Goal: Task Accomplishment & Management: Complete application form

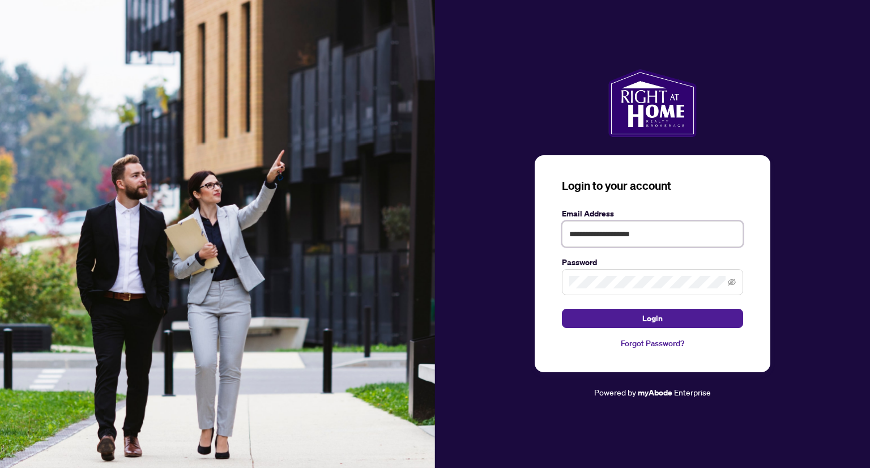
click at [686, 237] on input "**********" at bounding box center [652, 234] width 181 height 26
type input "*"
click at [686, 235] on input "text" at bounding box center [652, 234] width 181 height 26
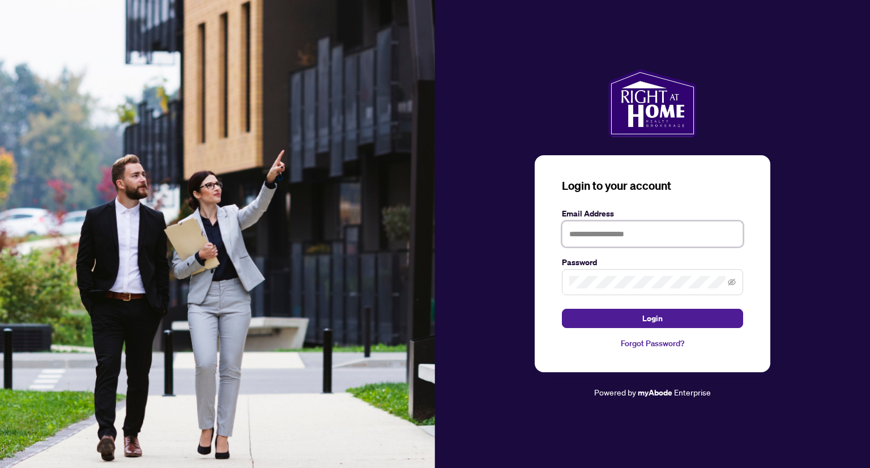
drag, startPoint x: 686, startPoint y: 235, endPoint x: 700, endPoint y: 223, distance: 18.4
click at [700, 223] on input "text" at bounding box center [652, 234] width 181 height 26
type input "**********"
click at [481, 279] on div "**********" at bounding box center [652, 234] width 435 height 330
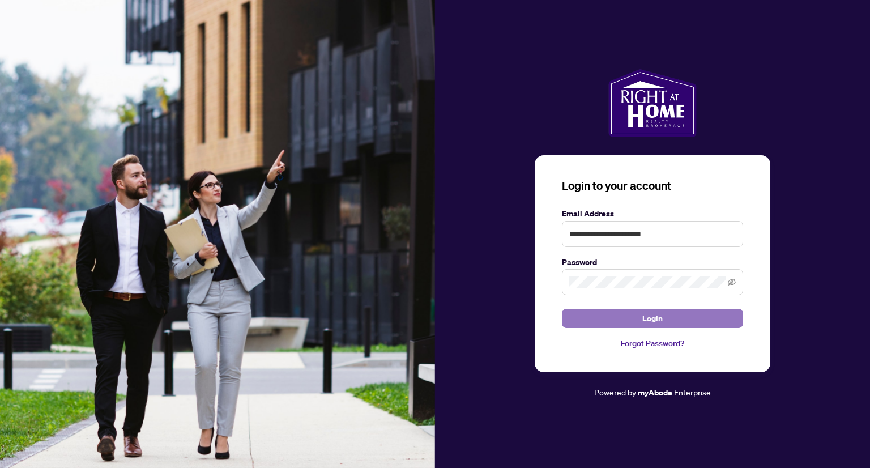
click at [650, 318] on span "Login" at bounding box center [652, 318] width 20 height 18
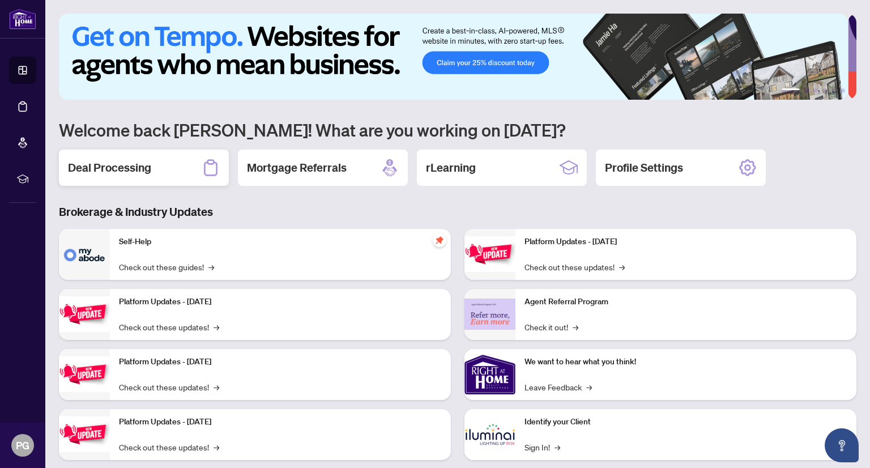
click at [121, 170] on h2 "Deal Processing" at bounding box center [109, 168] width 83 height 16
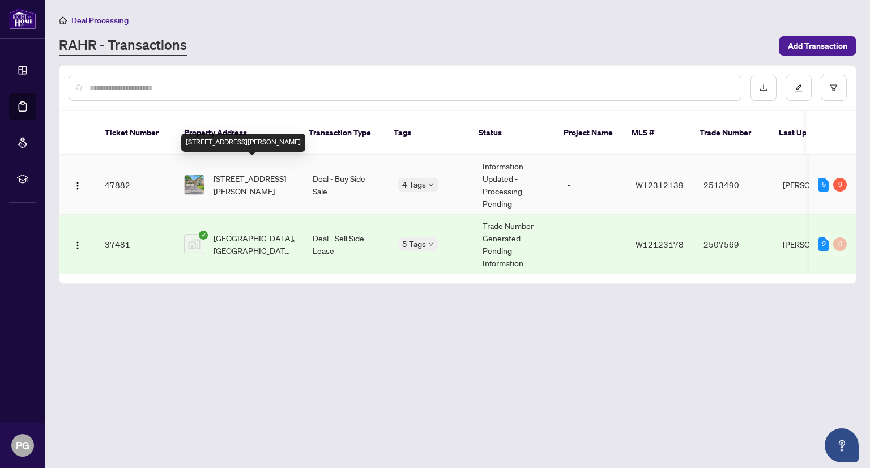
click at [228, 172] on span "[STREET_ADDRESS][PERSON_NAME]" at bounding box center [253, 184] width 81 height 25
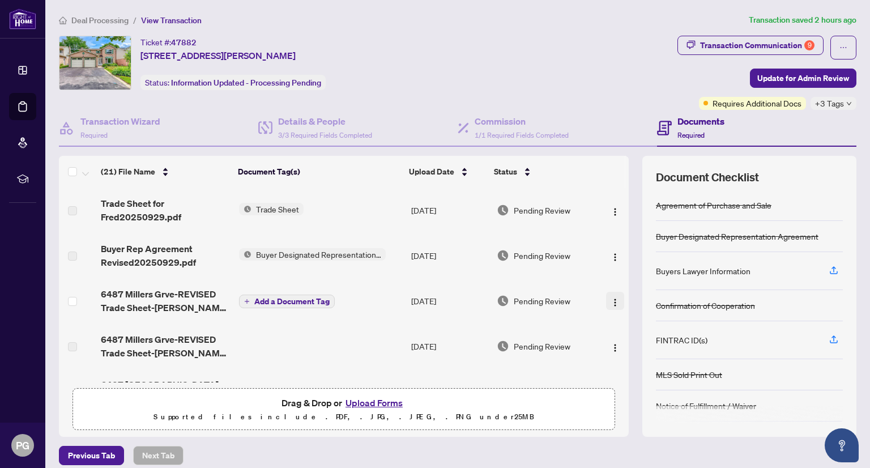
click at [610, 298] on img "button" at bounding box center [614, 302] width 9 height 9
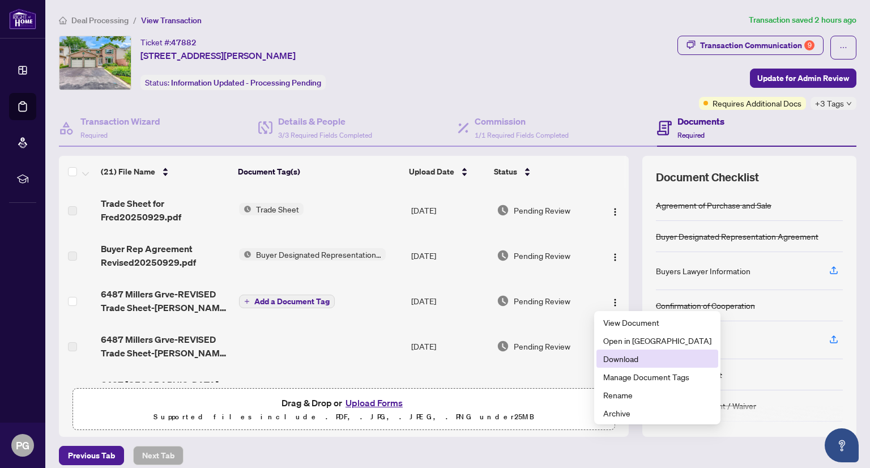
click at [626, 357] on span "Download" at bounding box center [657, 358] width 108 height 12
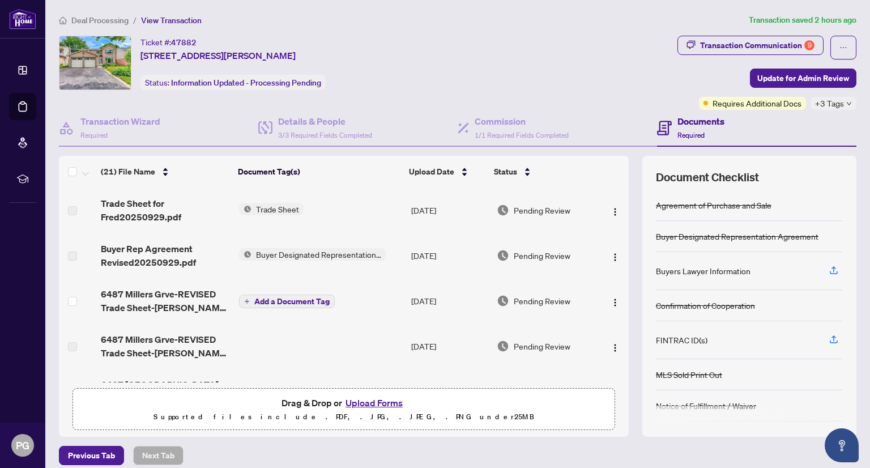
click at [356, 401] on button "Upload Forms" at bounding box center [374, 402] width 64 height 15
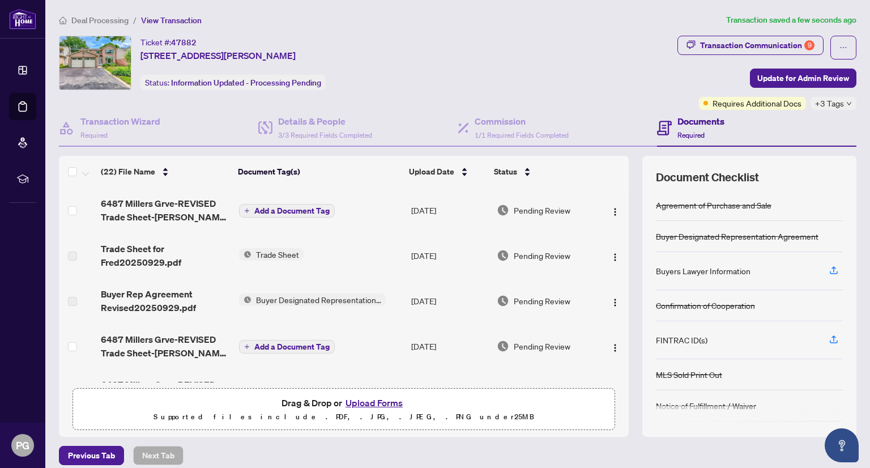
click at [280, 343] on span "Add a Document Tag" at bounding box center [291, 346] width 75 height 8
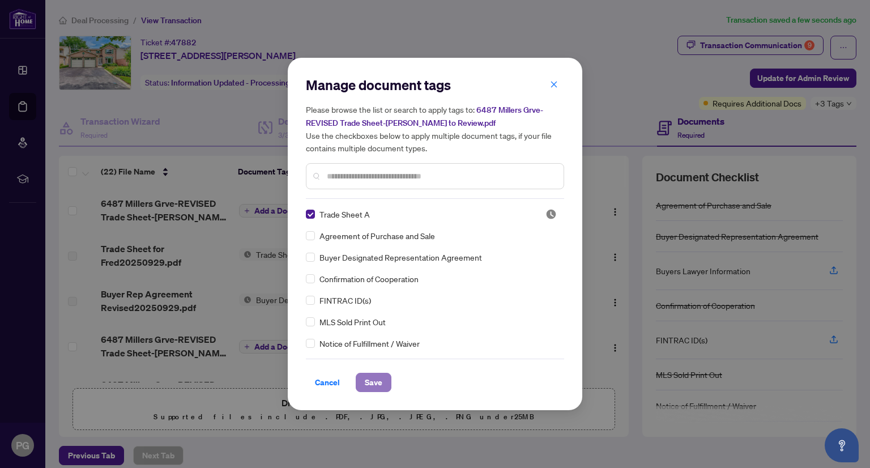
click at [376, 379] on span "Save" at bounding box center [374, 382] width 18 height 18
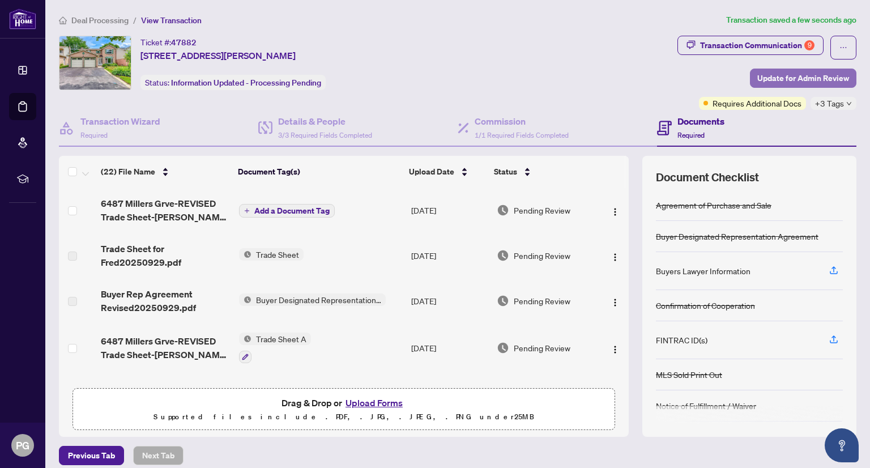
click at [784, 76] on span "Update for Admin Review" at bounding box center [803, 78] width 92 height 18
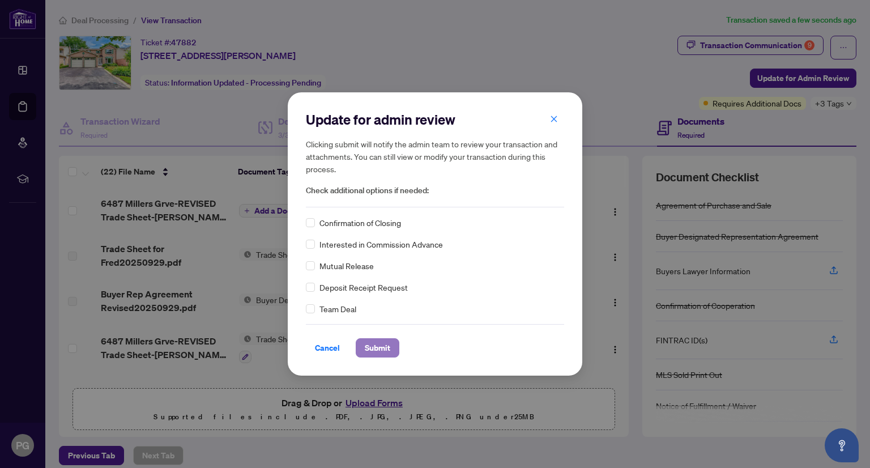
click at [374, 347] on span "Submit" at bounding box center [377, 348] width 25 height 18
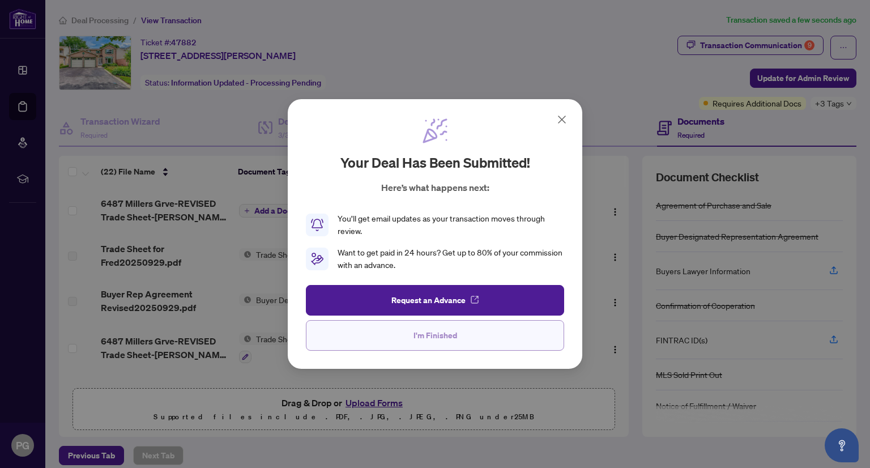
click at [435, 336] on span "I'm Finished" at bounding box center [435, 335] width 44 height 18
